Goal: Find specific fact: Find specific fact

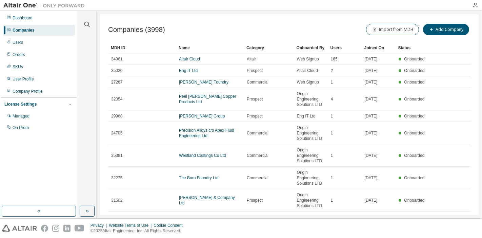
click at [83, 27] on div at bounding box center [87, 20] width 16 height 17
click at [85, 25] on icon "button" at bounding box center [87, 25] width 6 height 6
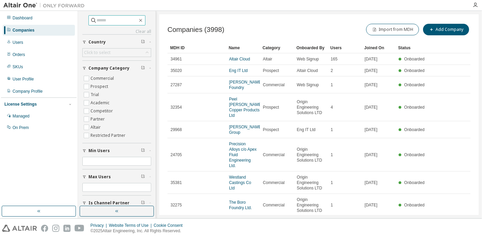
click at [109, 21] on input "text" at bounding box center [117, 20] width 41 height 7
type input "******"
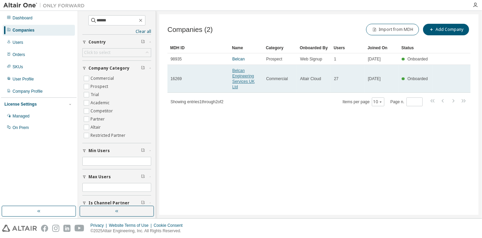
click at [238, 77] on link "Belcan Engineering Services UK Ltd" at bounding box center [243, 78] width 22 height 21
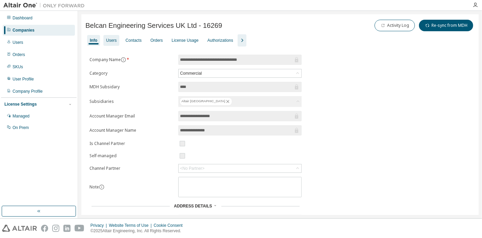
click at [116, 38] on div "Users" at bounding box center [111, 40] width 16 height 11
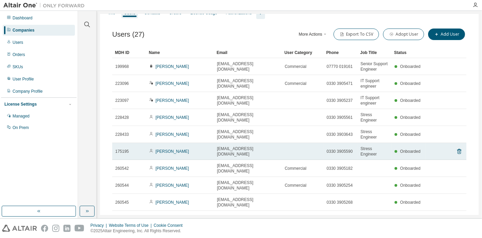
scroll to position [32, 0]
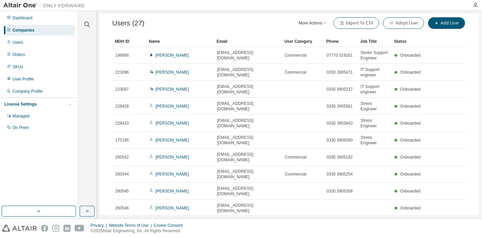
click at [153, 43] on div "Name" at bounding box center [180, 41] width 62 height 11
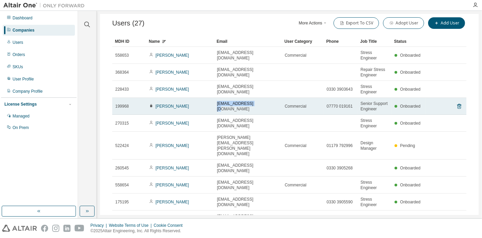
drag, startPoint x: 256, startPoint y: 96, endPoint x: 215, endPoint y: 98, distance: 41.0
click at [215, 98] on td "[EMAIL_ADDRESS][DOMAIN_NAME]" at bounding box center [248, 106] width 68 height 17
copy span "[EMAIL_ADDRESS][DOMAIN_NAME]"
